Goal: Task Accomplishment & Management: Use online tool/utility

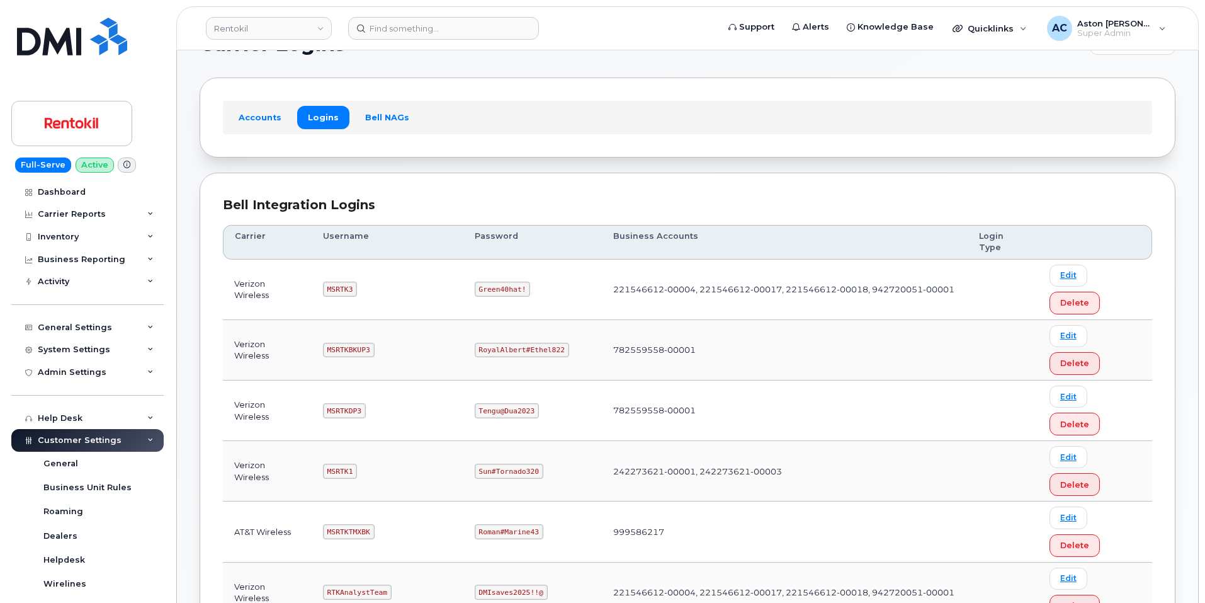
scroll to position [63, 0]
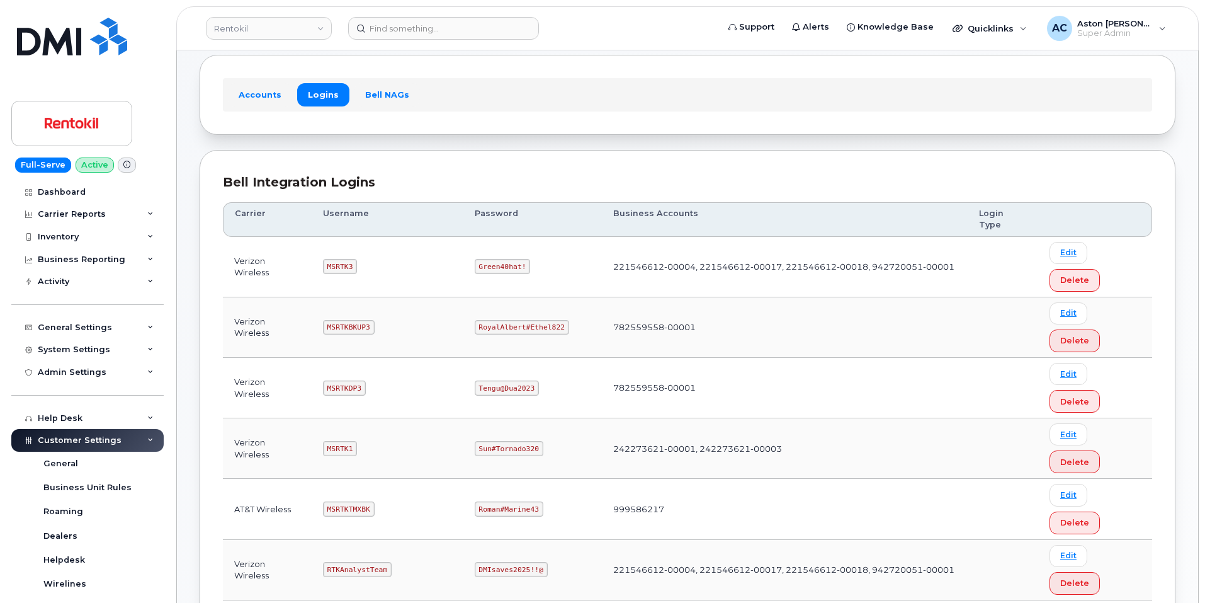
click at [341, 259] on code "MSRTK3" at bounding box center [340, 266] width 34 height 15
copy code "MSRTK3"
click at [502, 259] on code "Green40hat!" at bounding box center [503, 266] width 56 height 15
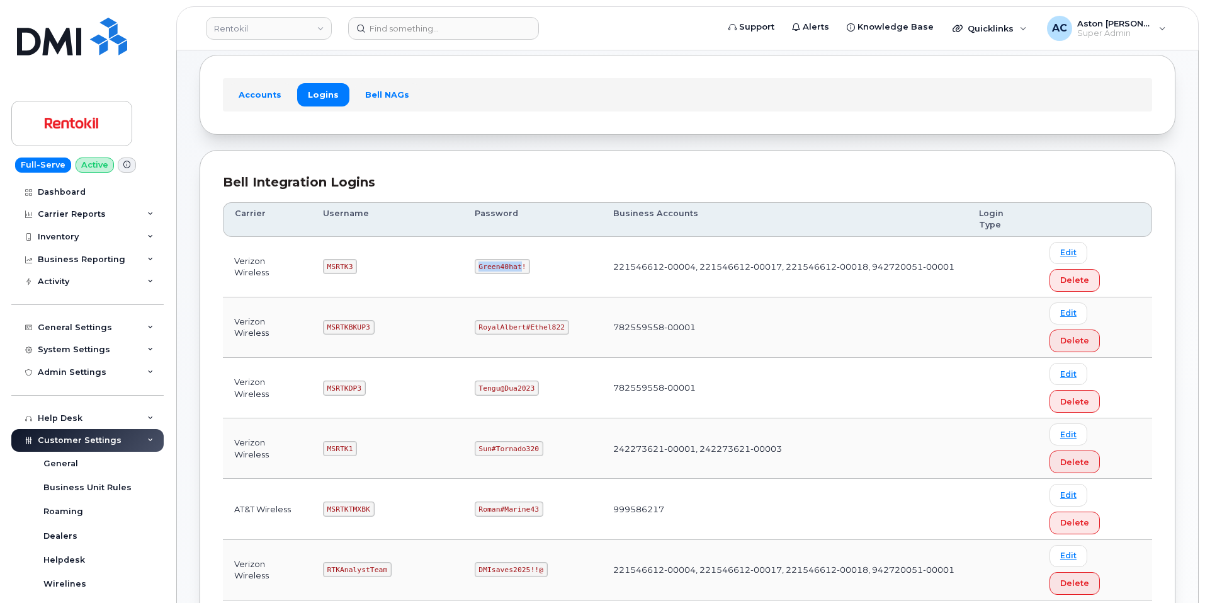
copy code "Green40hat"
drag, startPoint x: 526, startPoint y: 240, endPoint x: 474, endPoint y: 245, distance: 51.9
click at [474, 245] on td "Green40hat!" at bounding box center [532, 267] width 139 height 60
copy code "Green40hat!"
